Goal: Task Accomplishment & Management: Use online tool/utility

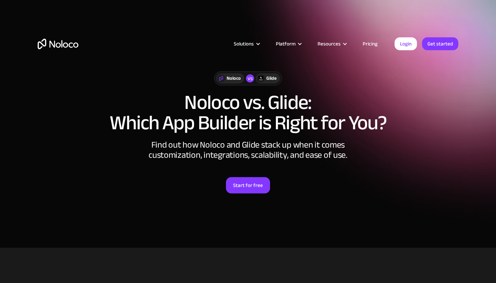
click at [225, 78] on div at bounding box center [221, 78] width 8 height 8
click at [264, 78] on div at bounding box center [261, 78] width 8 height 8
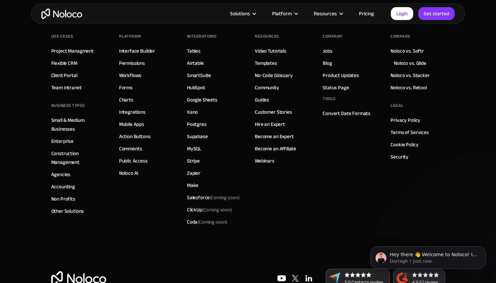
scroll to position [1963, 0]
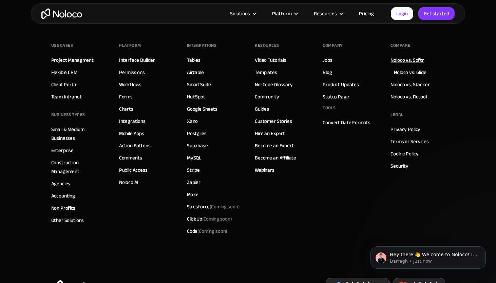
click at [402, 62] on link "Noloco vs. Softr" at bounding box center [408, 60] width 34 height 9
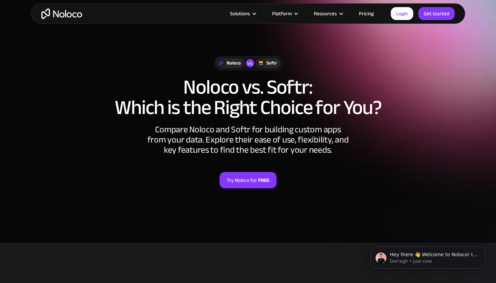
scroll to position [7, 0]
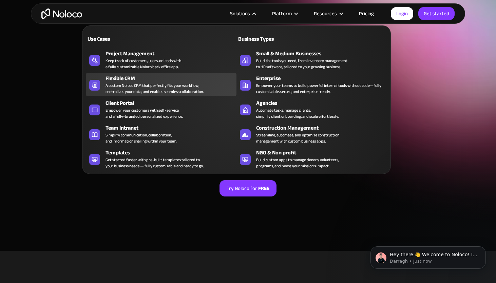
click at [159, 83] on div "A custom Noloco CRM that perfectly fits your workflow, centralizes your data, a…" at bounding box center [155, 89] width 98 height 12
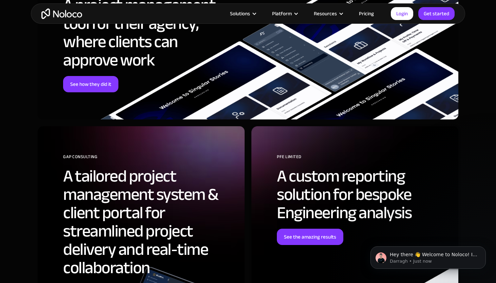
scroll to position [1855, 0]
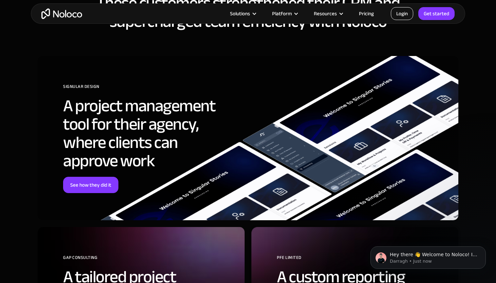
click at [401, 14] on link "Login" at bounding box center [402, 13] width 22 height 13
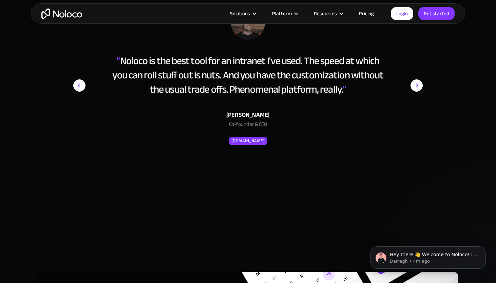
scroll to position [2562, 0]
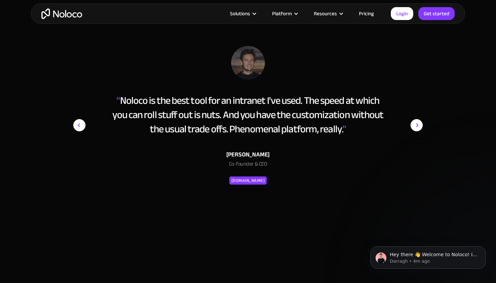
click at [416, 127] on img "next slide" at bounding box center [417, 125] width 12 height 159
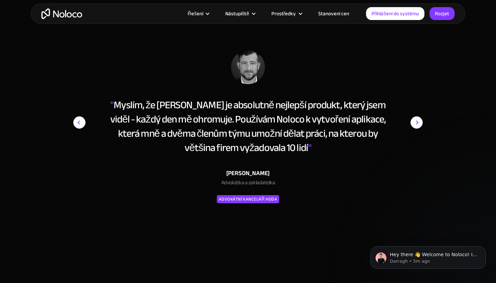
scroll to position [2557, 0]
click at [416, 123] on img "další snímek" at bounding box center [417, 123] width 12 height 145
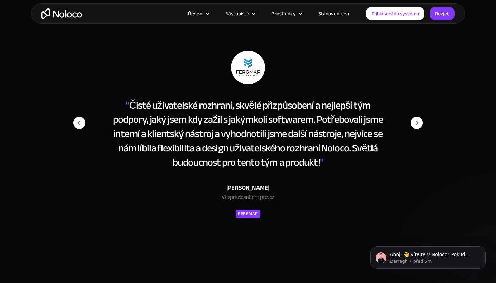
click at [416, 123] on img "další snímek" at bounding box center [417, 123] width 12 height 145
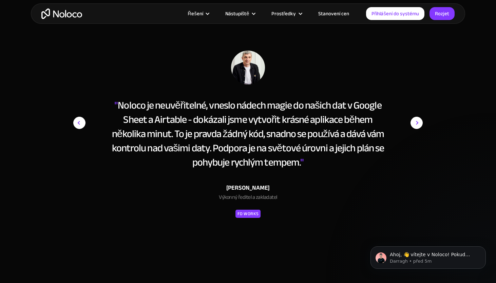
click at [416, 123] on img "další snímek" at bounding box center [417, 123] width 12 height 145
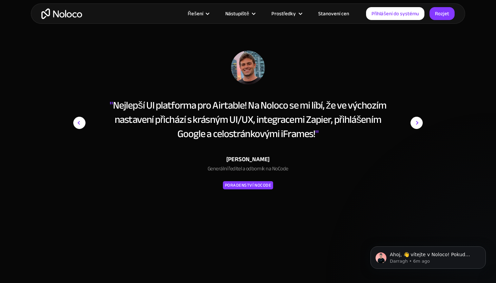
click at [417, 123] on img "další snímek" at bounding box center [417, 123] width 12 height 145
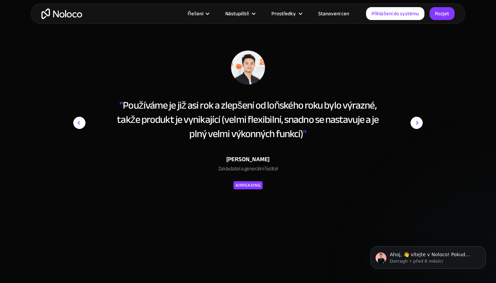
click at [417, 123] on img "další snímek" at bounding box center [417, 123] width 12 height 145
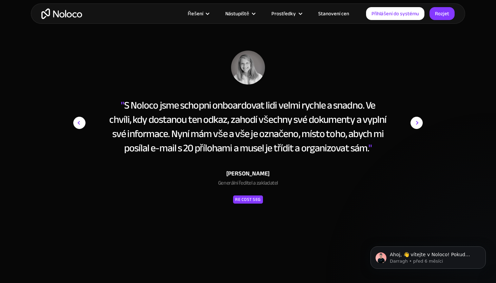
click at [417, 123] on img "další snímek" at bounding box center [417, 123] width 12 height 145
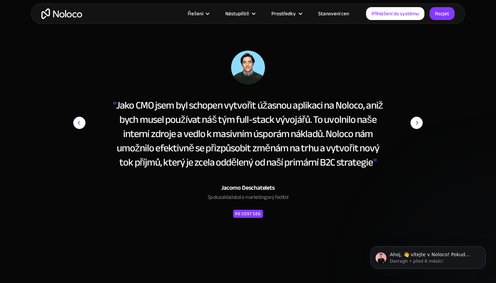
click at [417, 123] on img "další snímek" at bounding box center [417, 123] width 12 height 145
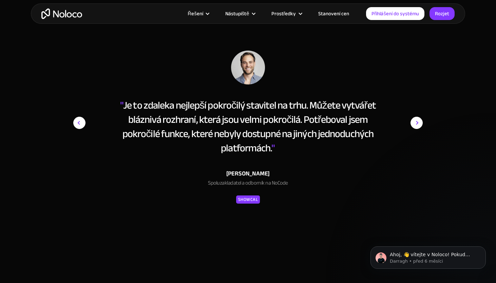
click at [417, 123] on img "další snímek" at bounding box center [417, 123] width 12 height 145
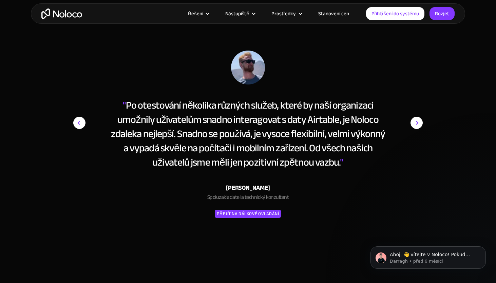
click at [81, 120] on img "předchozí snímek" at bounding box center [79, 123] width 12 height 12
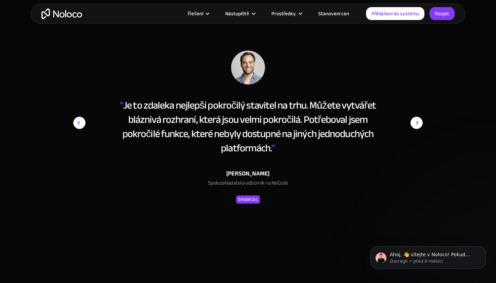
click at [418, 125] on img "další snímek" at bounding box center [417, 123] width 12 height 145
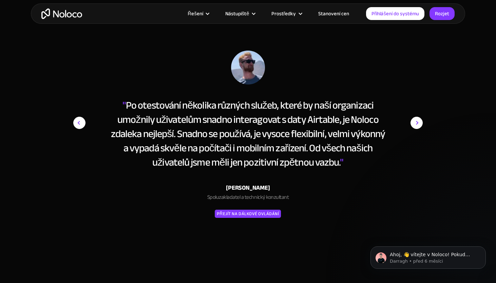
click at [418, 125] on img "další snímek" at bounding box center [417, 123] width 12 height 145
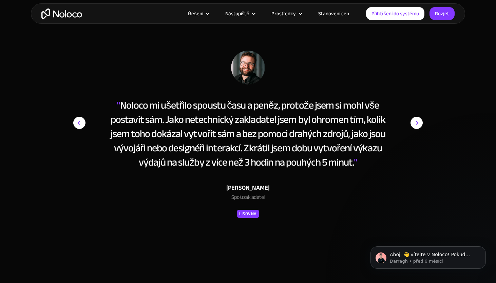
click at [418, 125] on img "další snímek" at bounding box center [417, 123] width 12 height 145
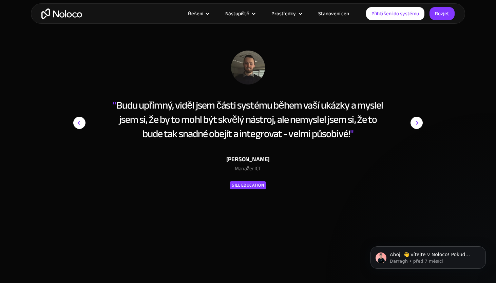
click at [418, 125] on img "další snímek" at bounding box center [417, 123] width 12 height 145
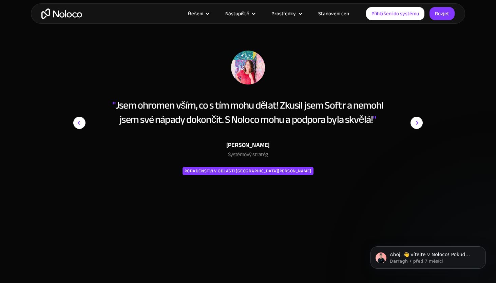
click at [417, 124] on img "další snímek" at bounding box center [417, 123] width 12 height 145
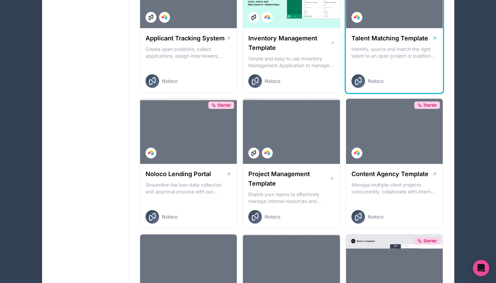
scroll to position [177, 0]
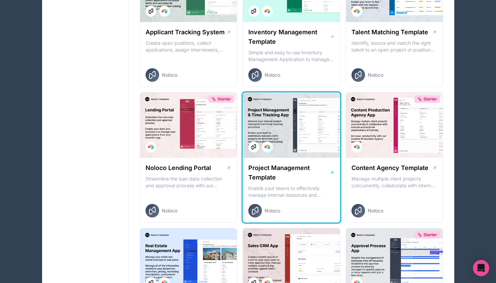
click at [323, 137] on div at bounding box center [291, 125] width 97 height 65
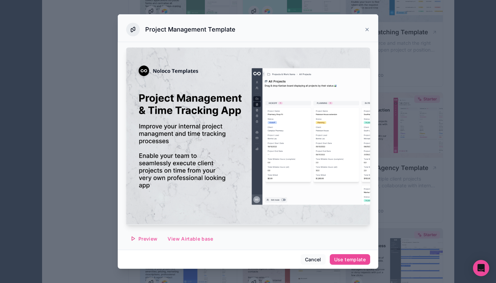
click at [351, 265] on div "Cancel Use template" at bounding box center [248, 259] width 261 height 19
click at [351, 261] on div "Use template" at bounding box center [350, 260] width 32 height 6
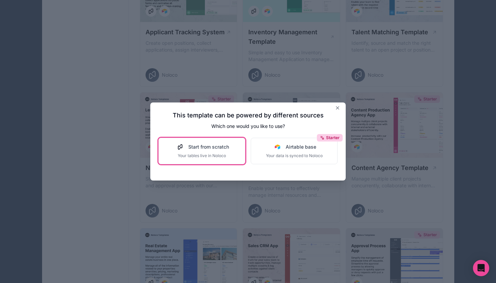
click at [241, 145] on button "Start from scratch Your tables live in Noloco" at bounding box center [202, 151] width 87 height 26
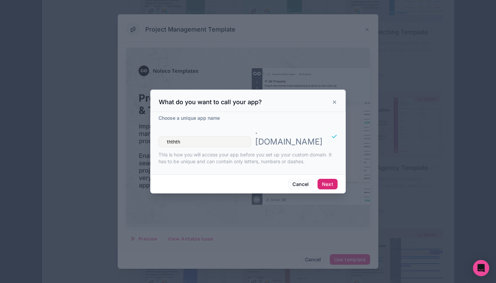
type input "ththth"
click at [324, 179] on button "Next" at bounding box center [328, 184] width 20 height 11
